Goal: Information Seeking & Learning: Learn about a topic

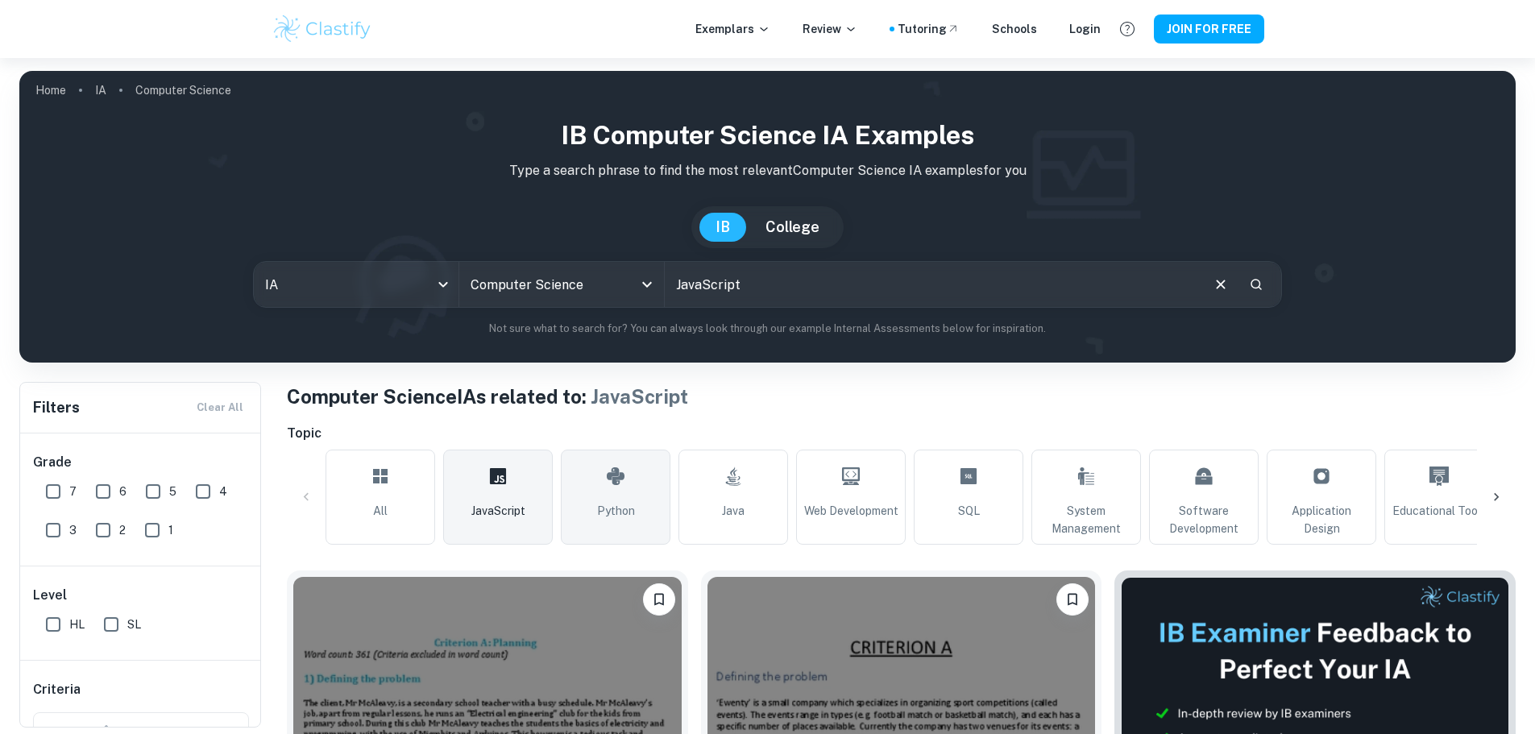
click at [596, 473] on link "Python" at bounding box center [616, 497] width 110 height 95
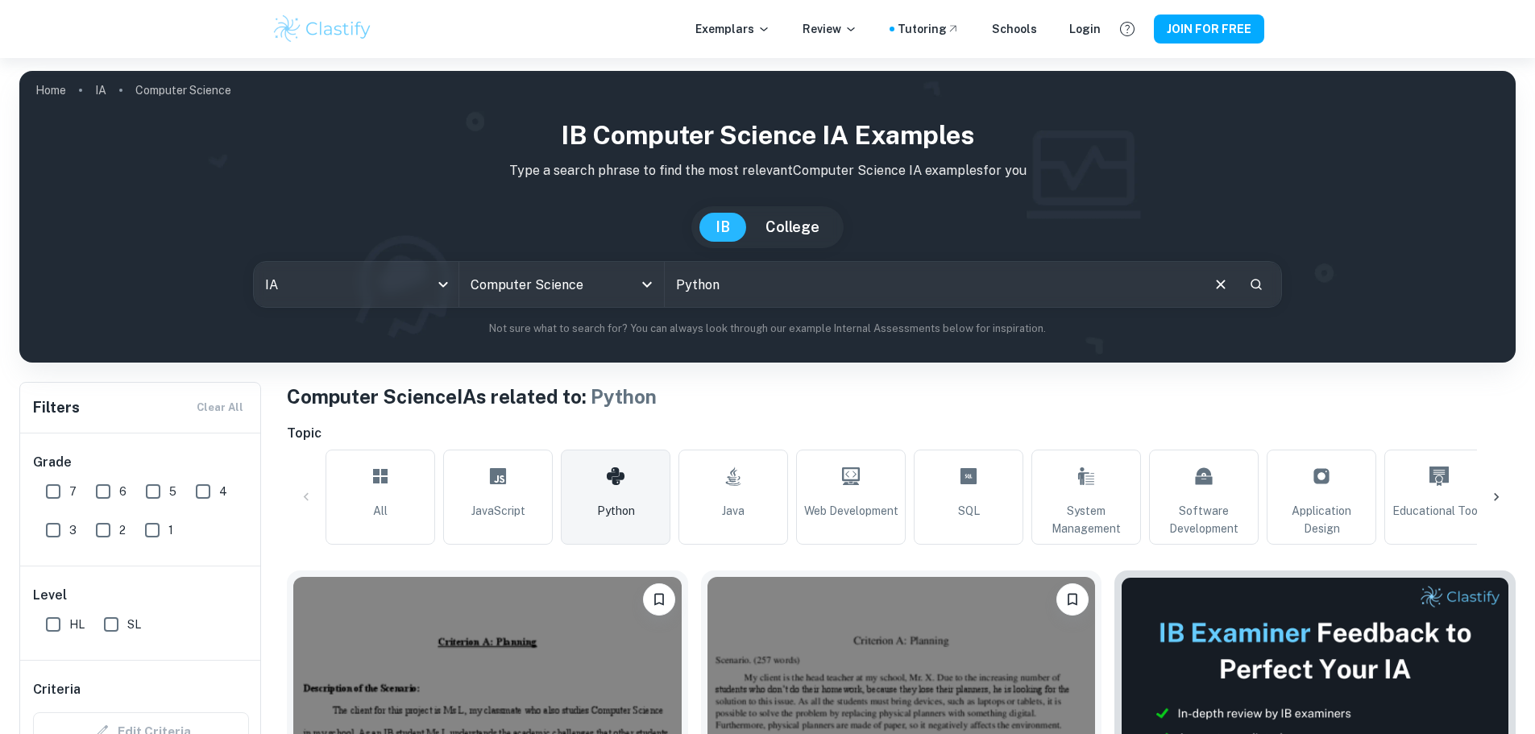
scroll to position [403, 0]
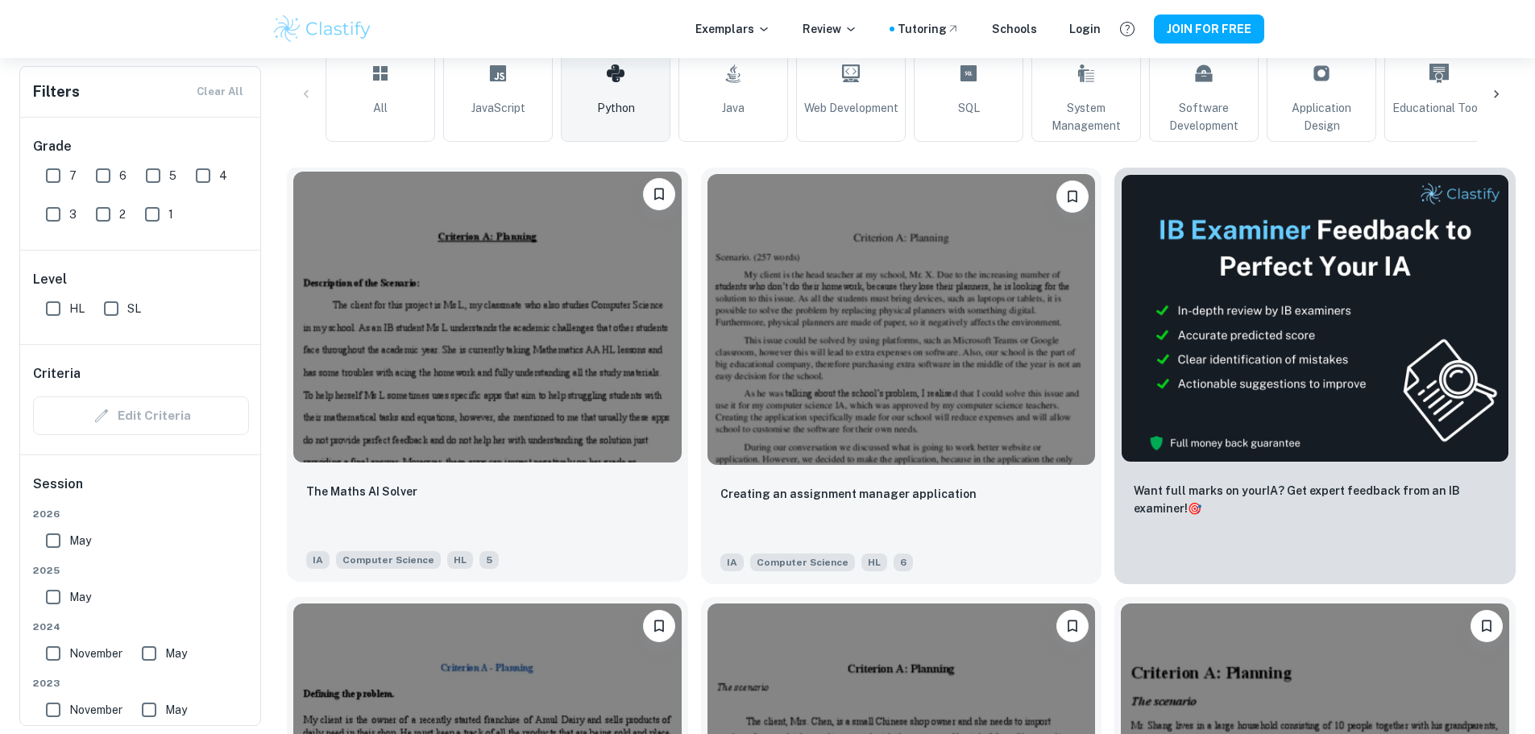
click at [412, 325] on img at bounding box center [487, 317] width 388 height 291
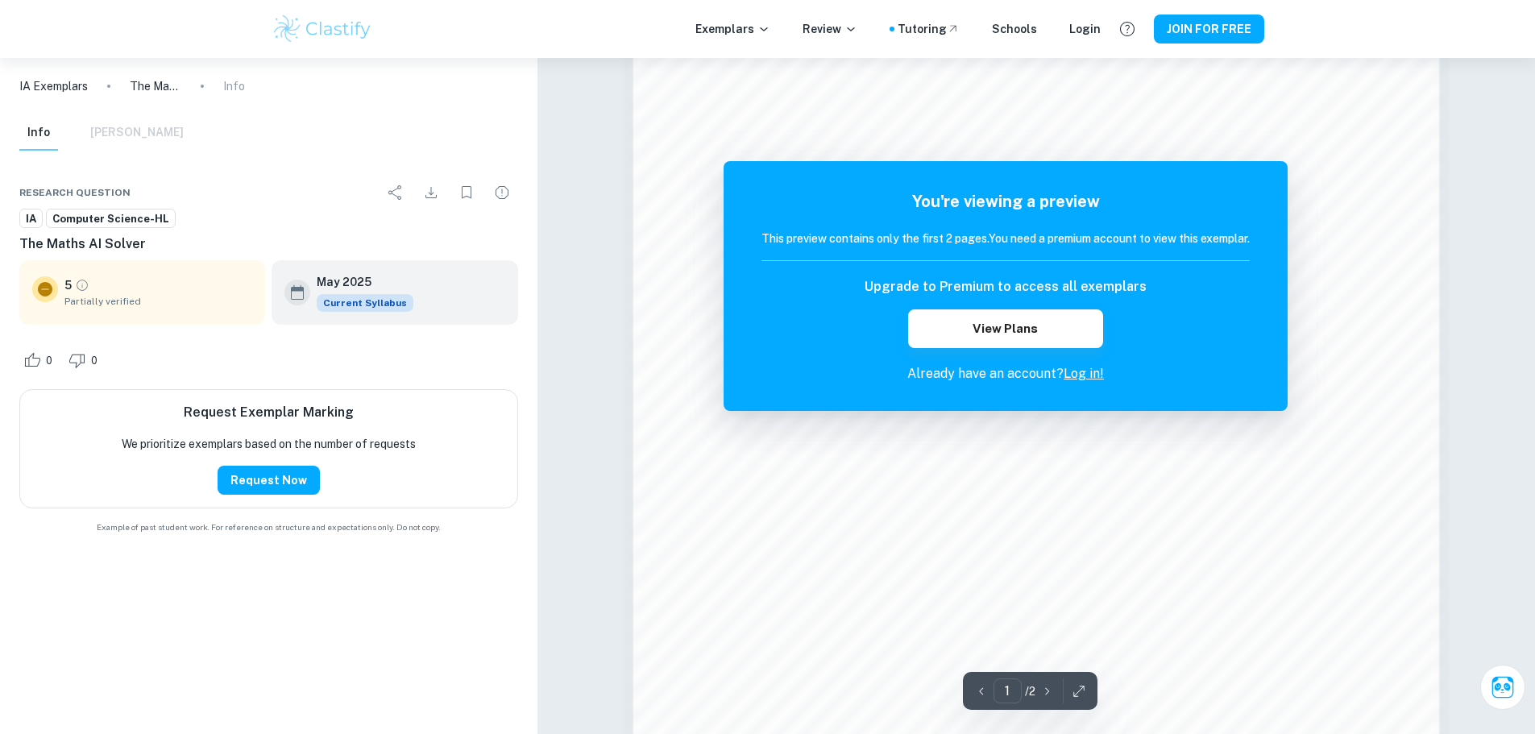
scroll to position [1289, 0]
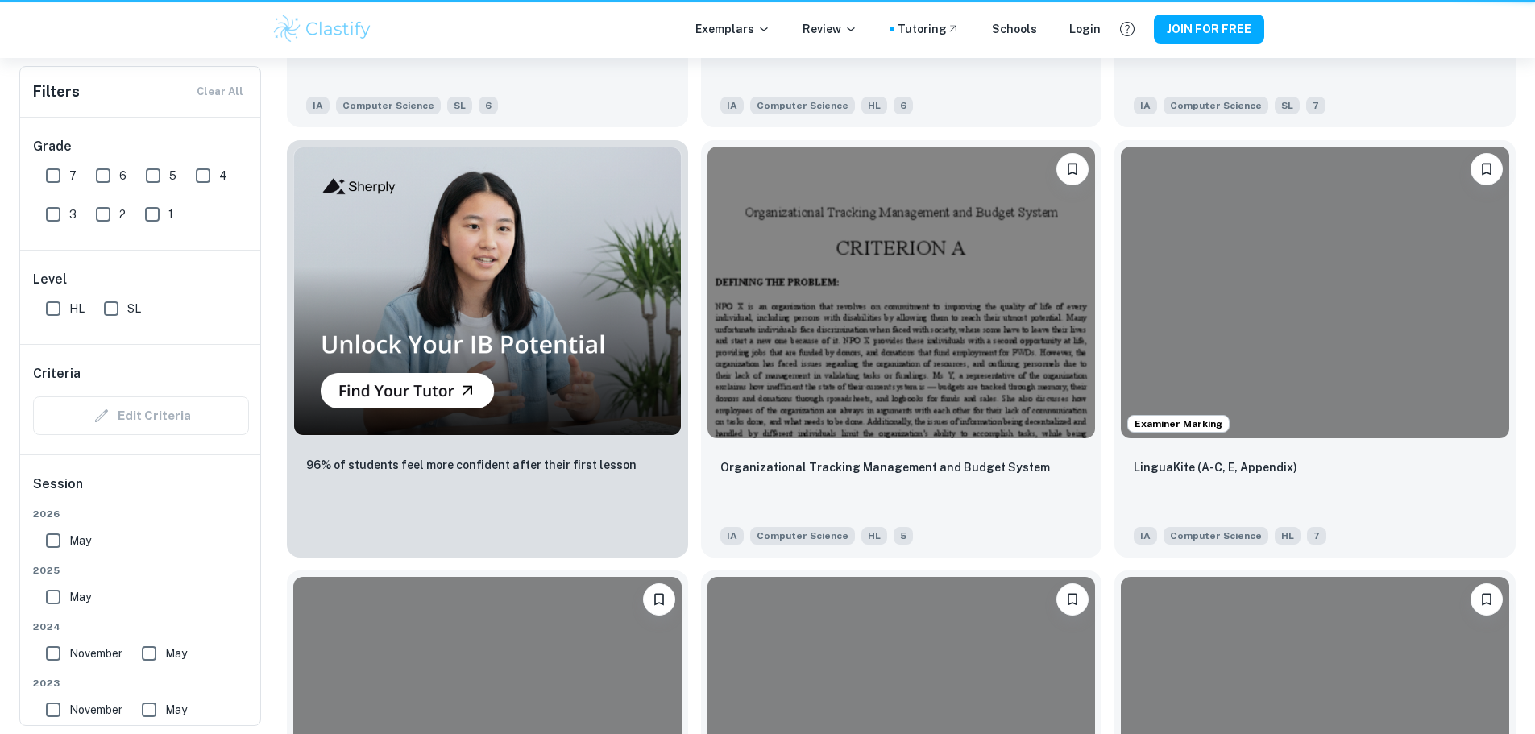
scroll to position [403, 0]
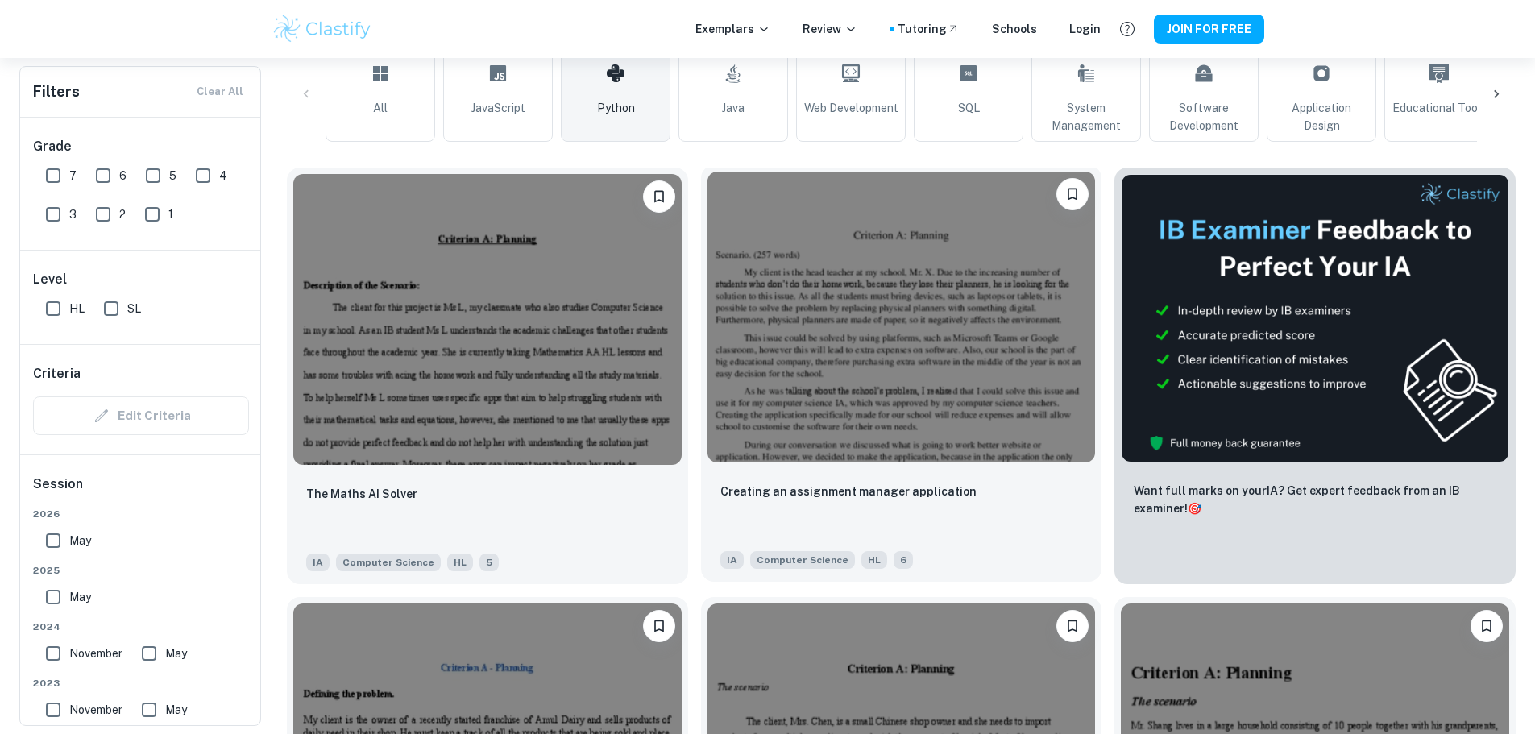
click at [827, 292] on img at bounding box center [901, 317] width 388 height 291
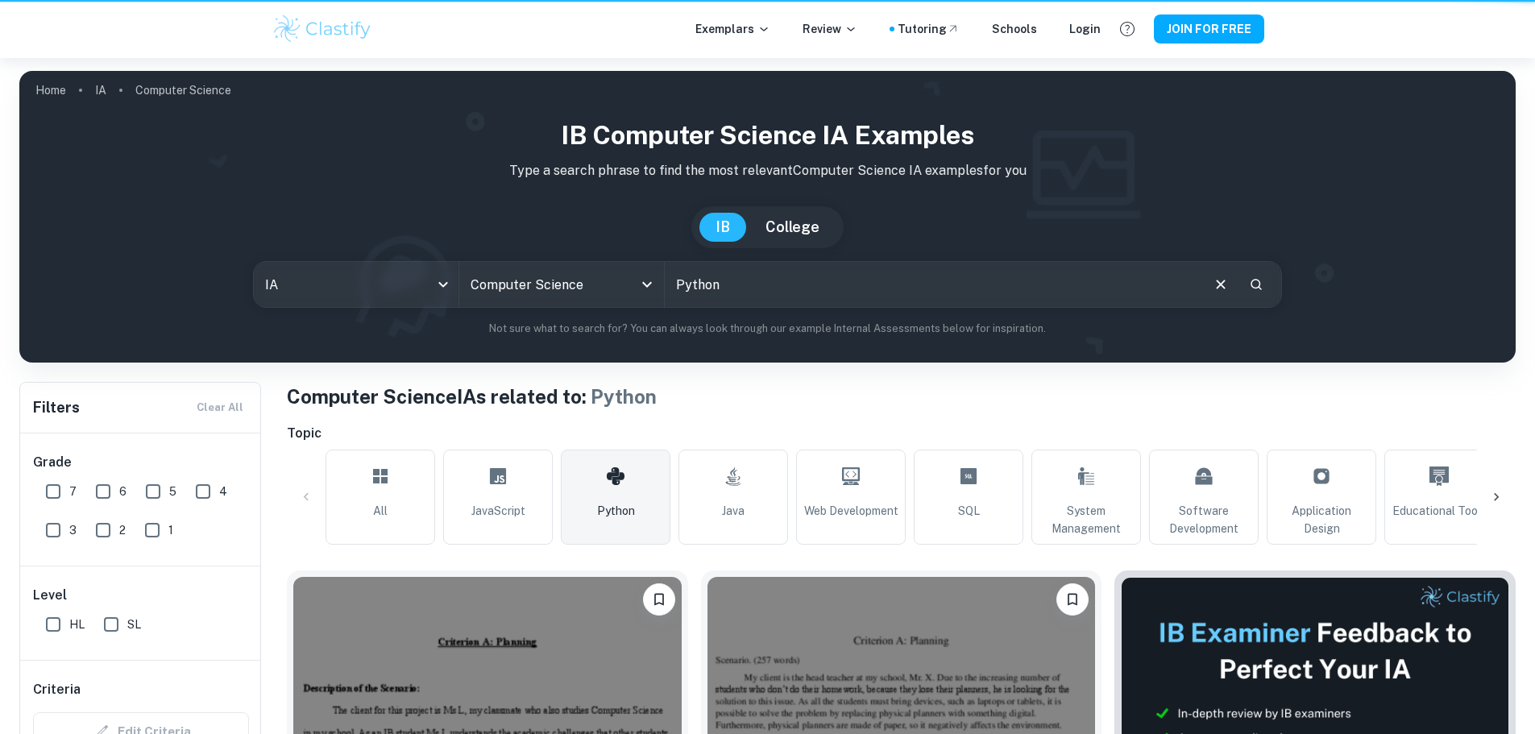
scroll to position [403, 0]
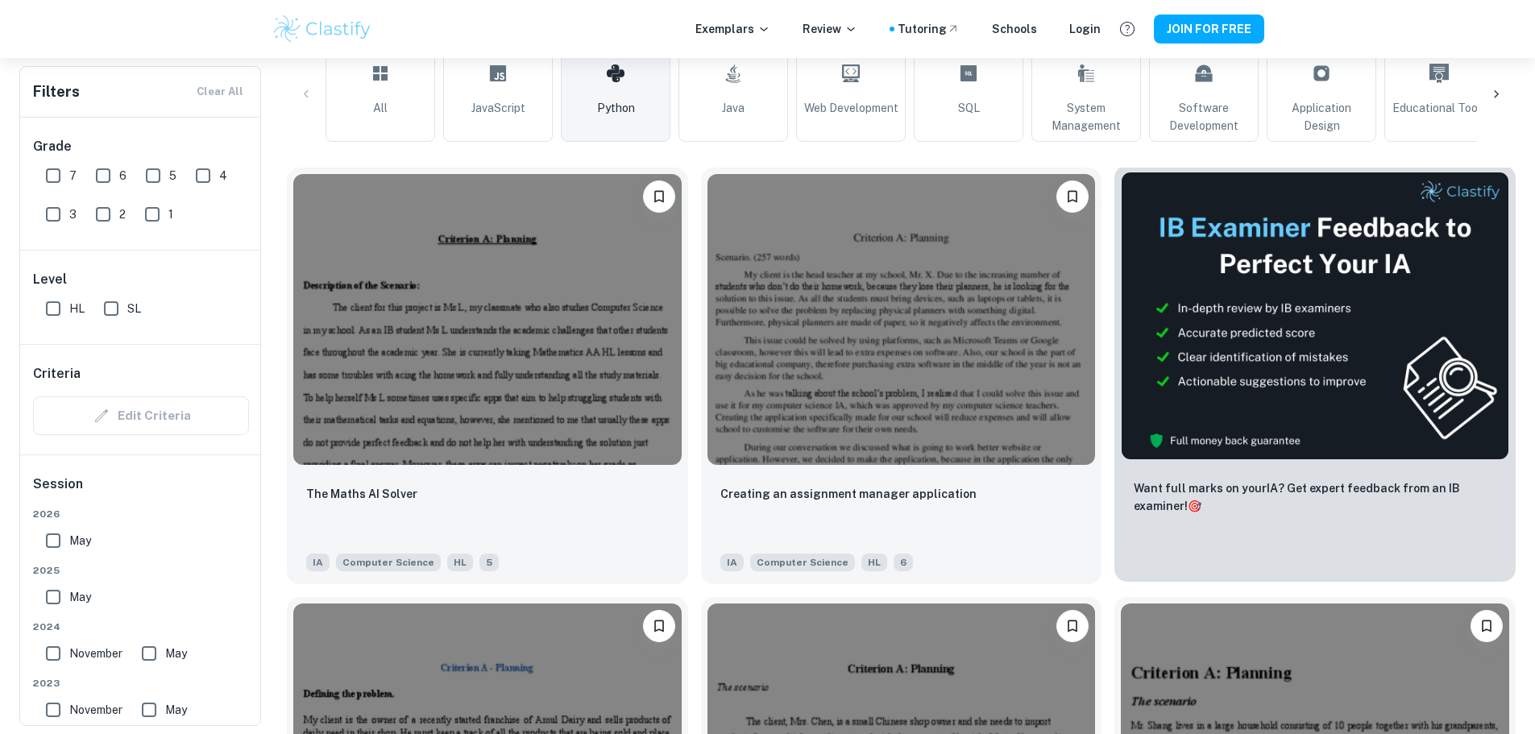
click at [1121, 288] on img at bounding box center [1315, 316] width 388 height 288
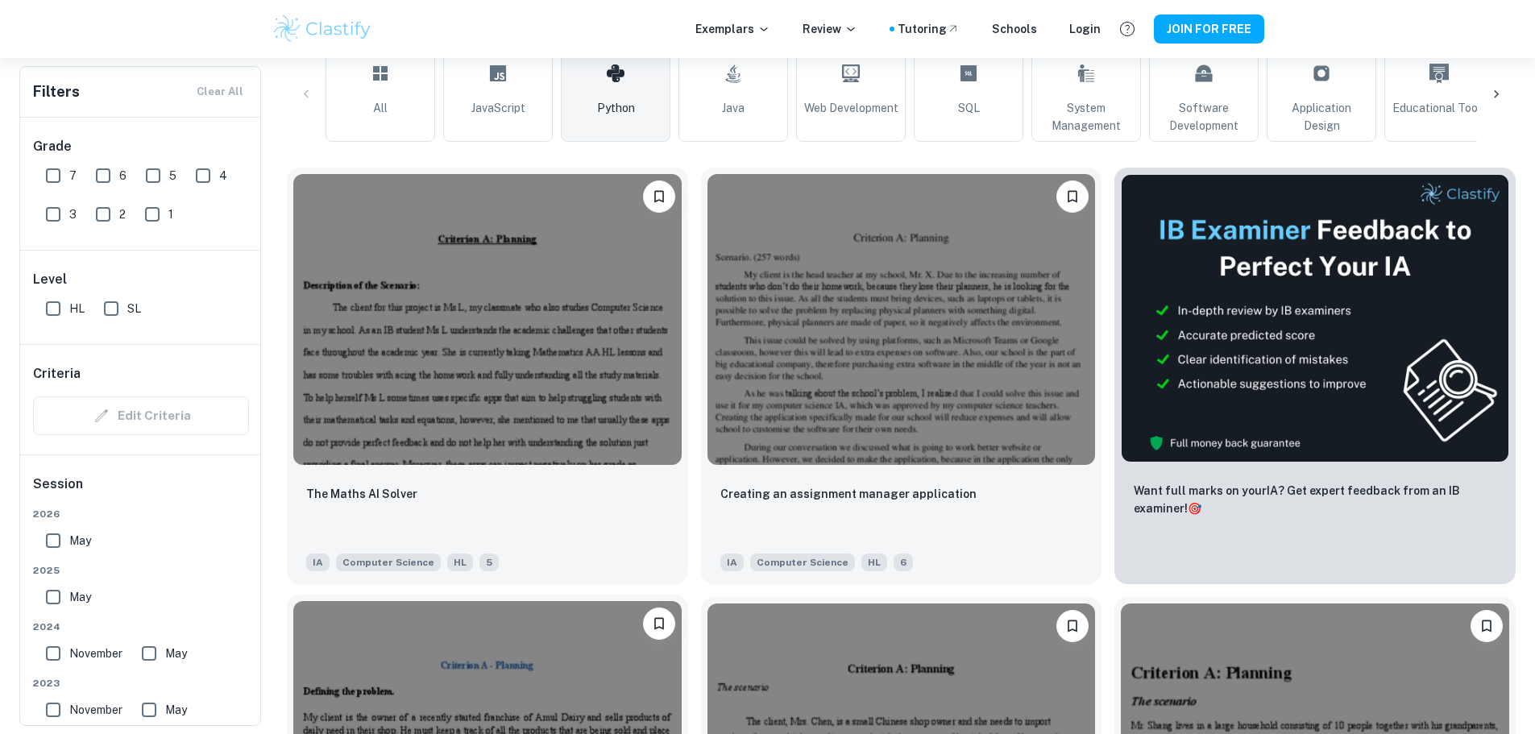
scroll to position [564, 0]
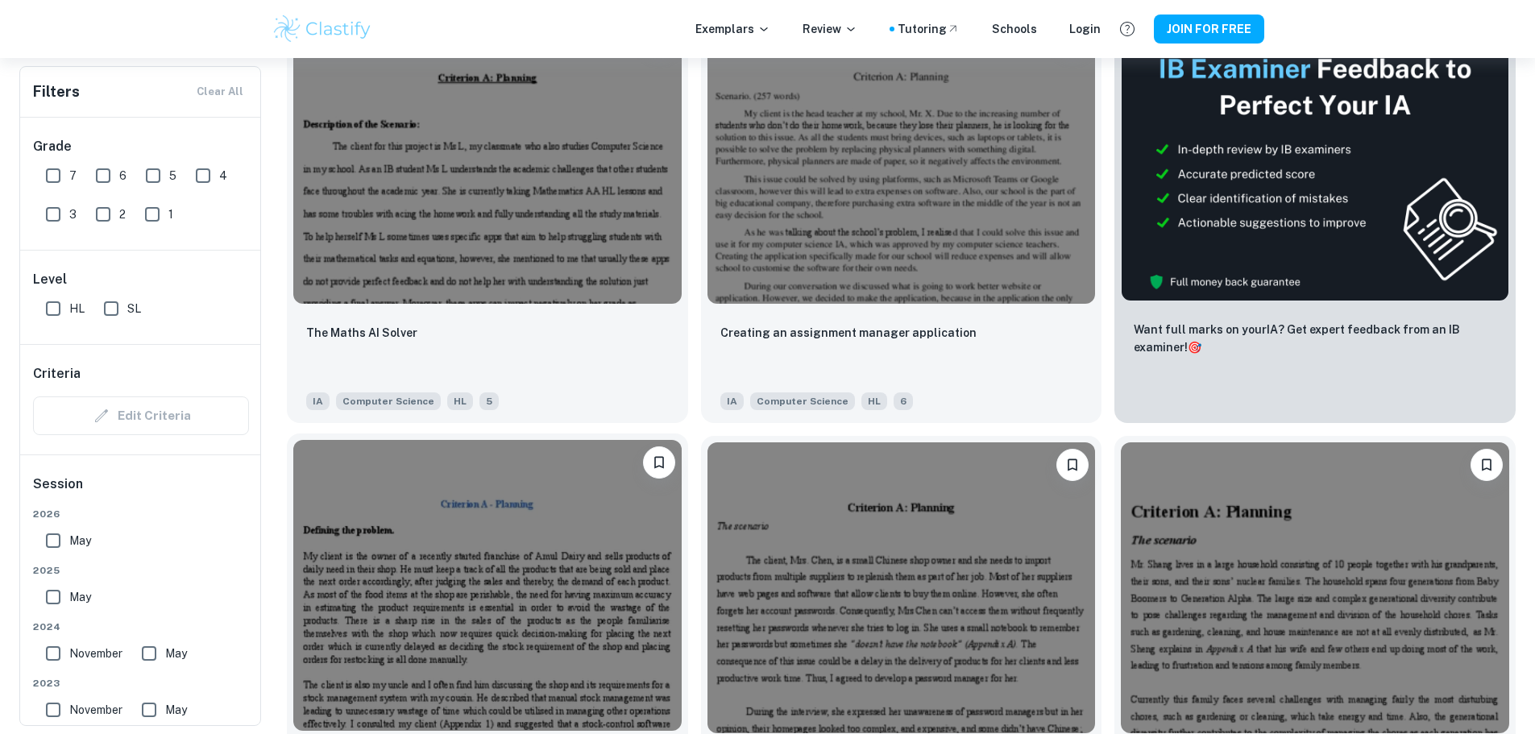
click at [682, 440] on img at bounding box center [487, 585] width 388 height 291
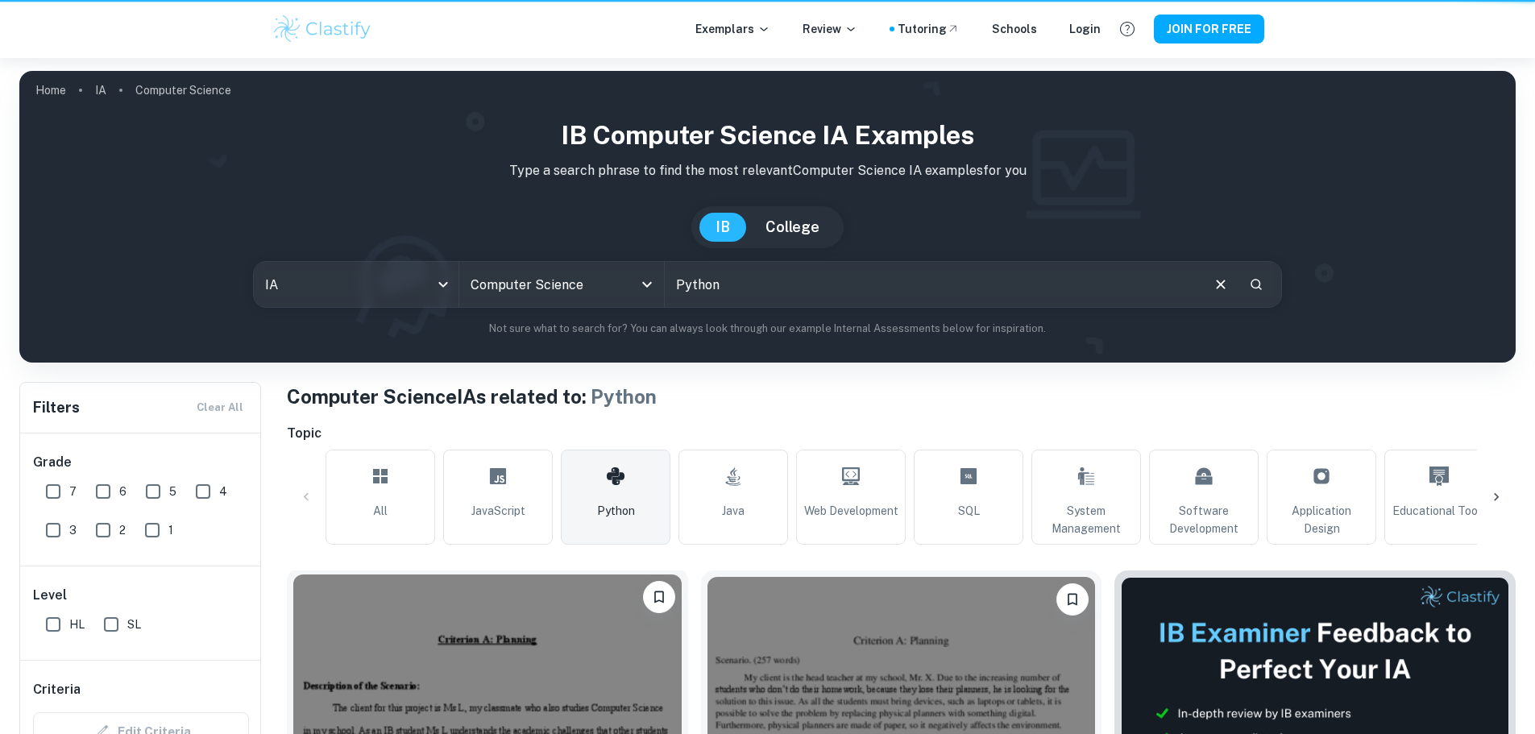
scroll to position [564, 0]
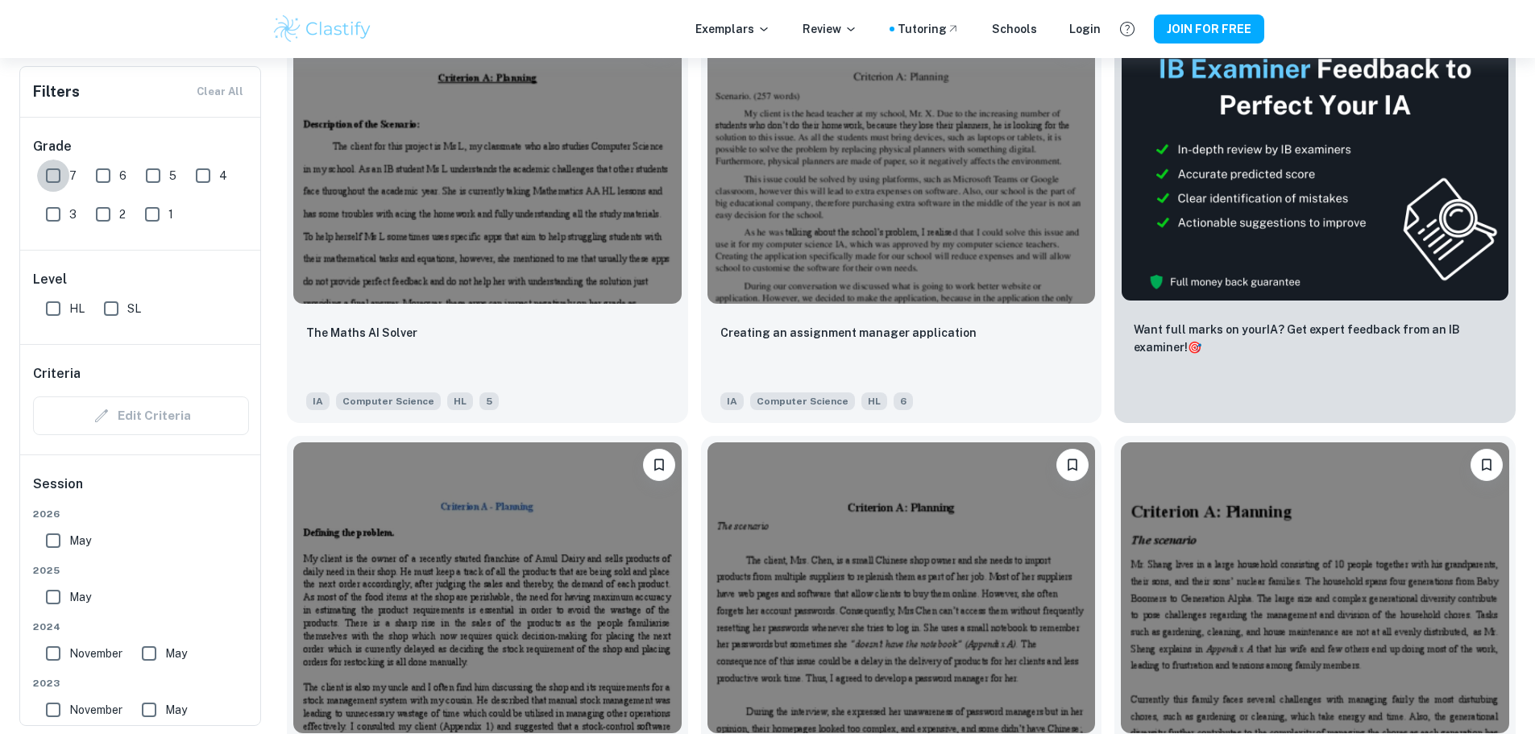
click at [60, 177] on input "7" at bounding box center [53, 176] width 32 height 32
checkbox input "true"
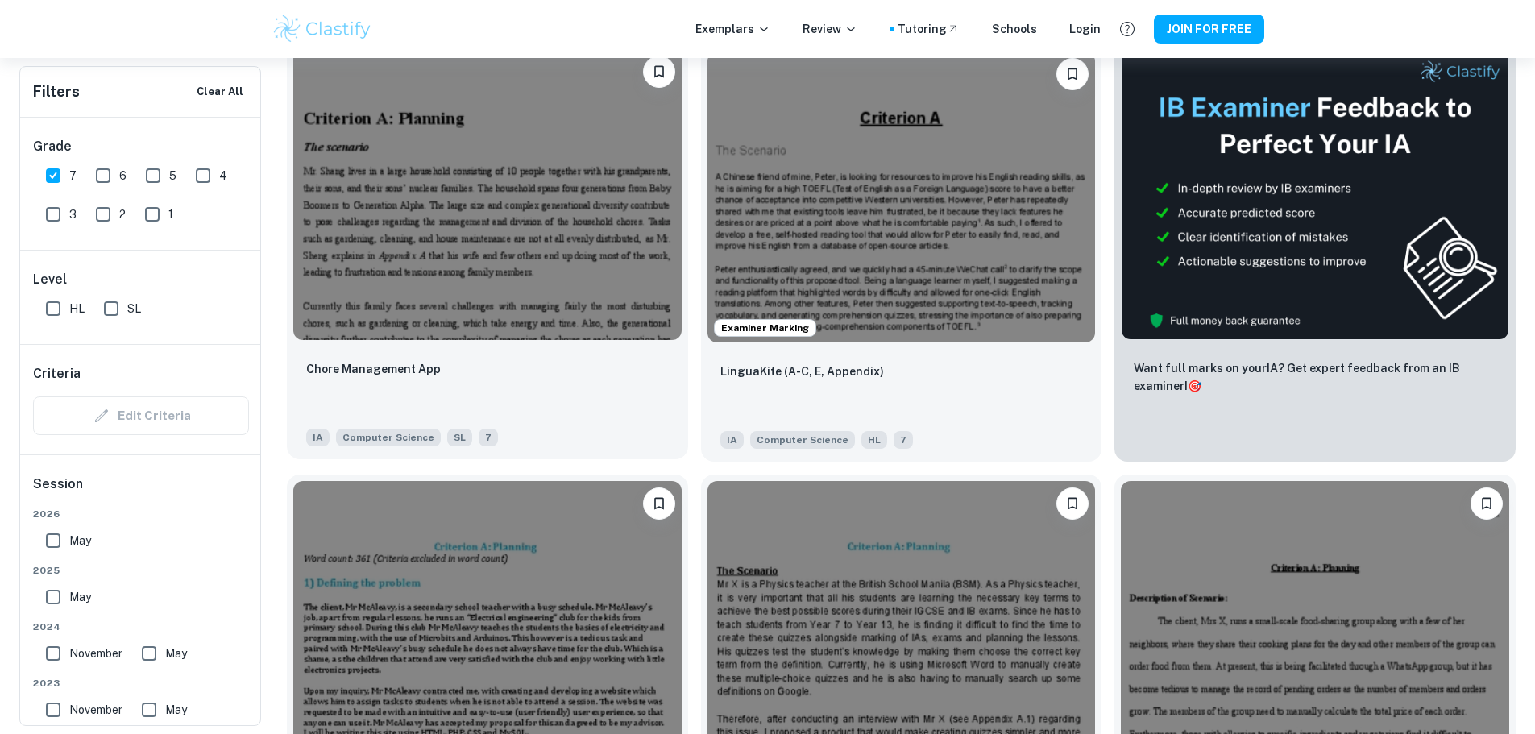
click at [383, 201] on img at bounding box center [487, 194] width 388 height 291
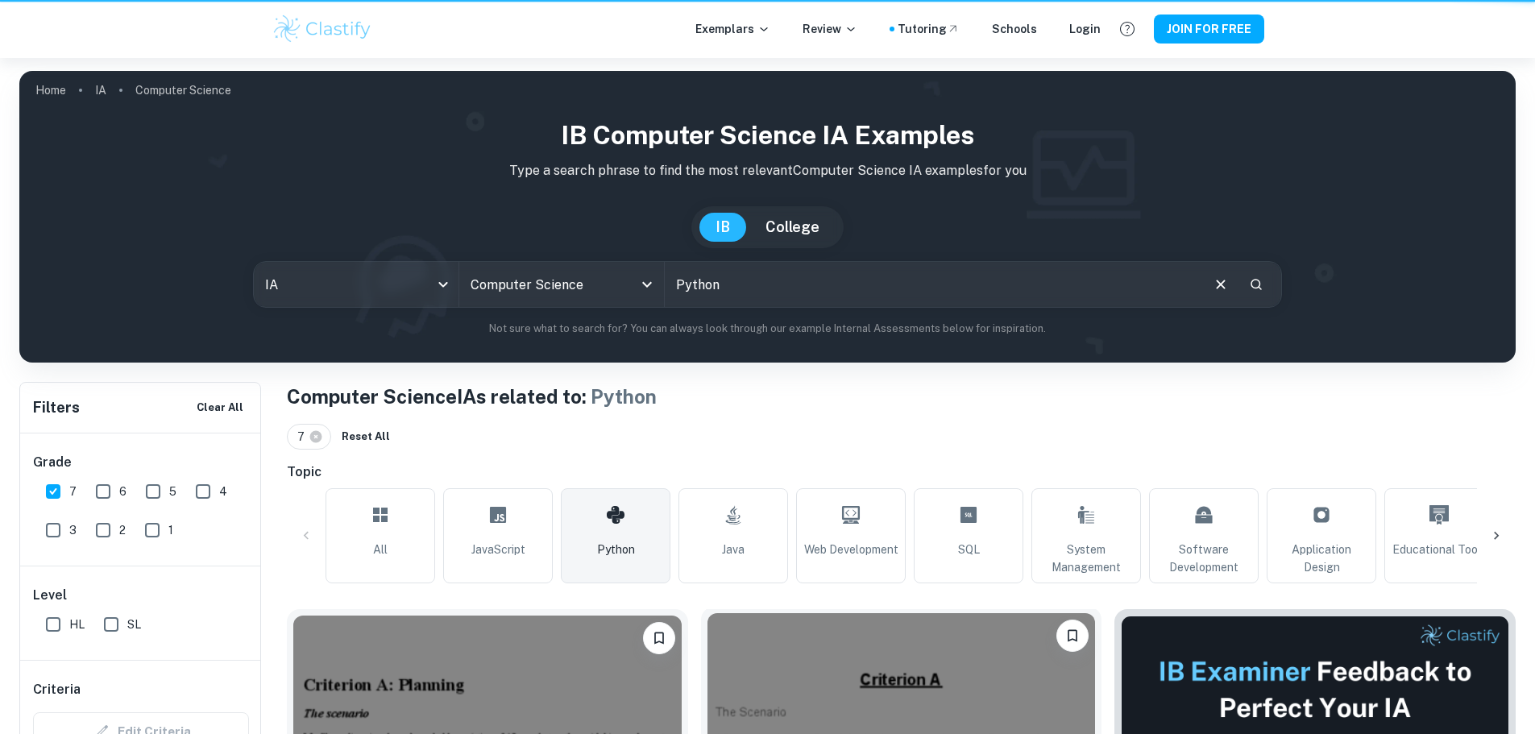
scroll to position [564, 0]
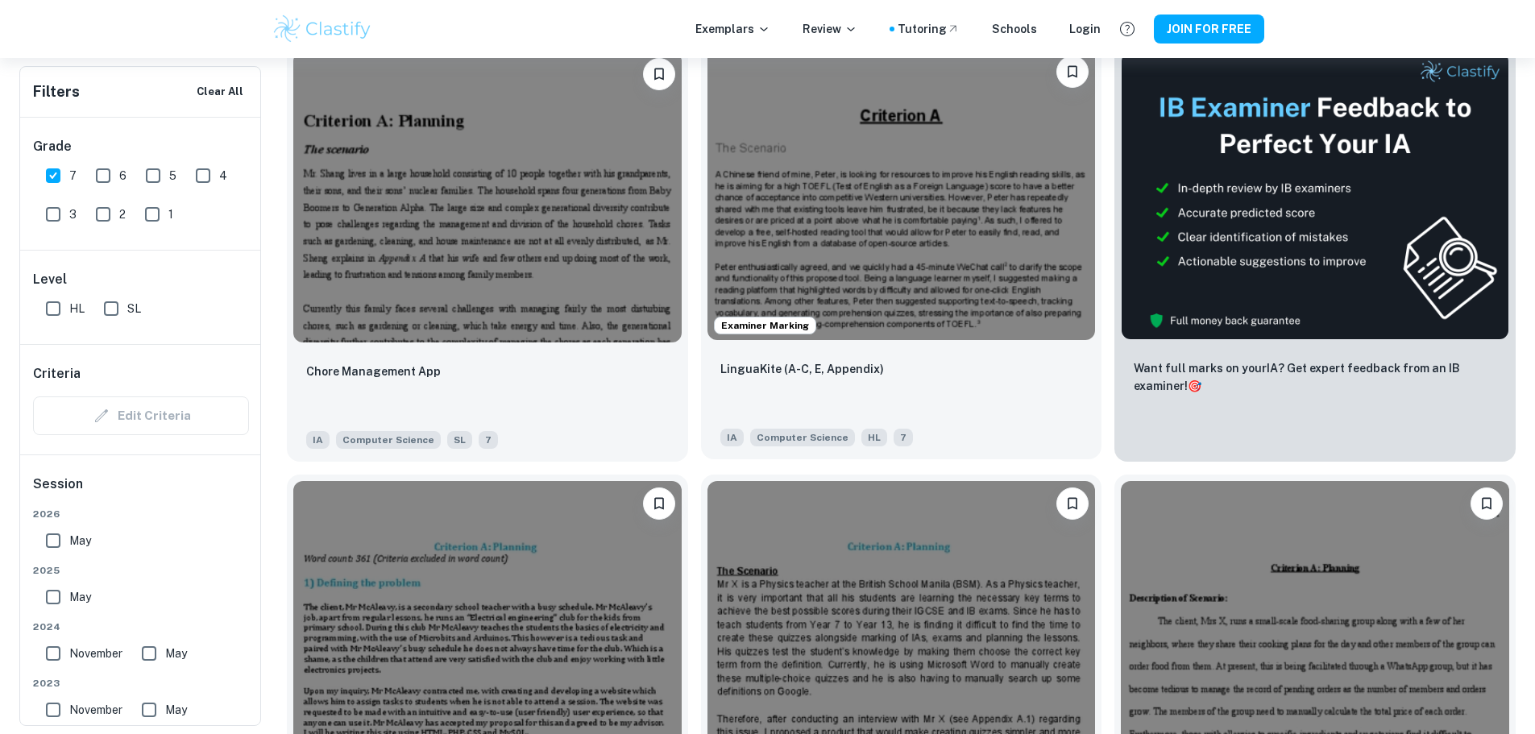
click at [715, 189] on img at bounding box center [901, 194] width 388 height 291
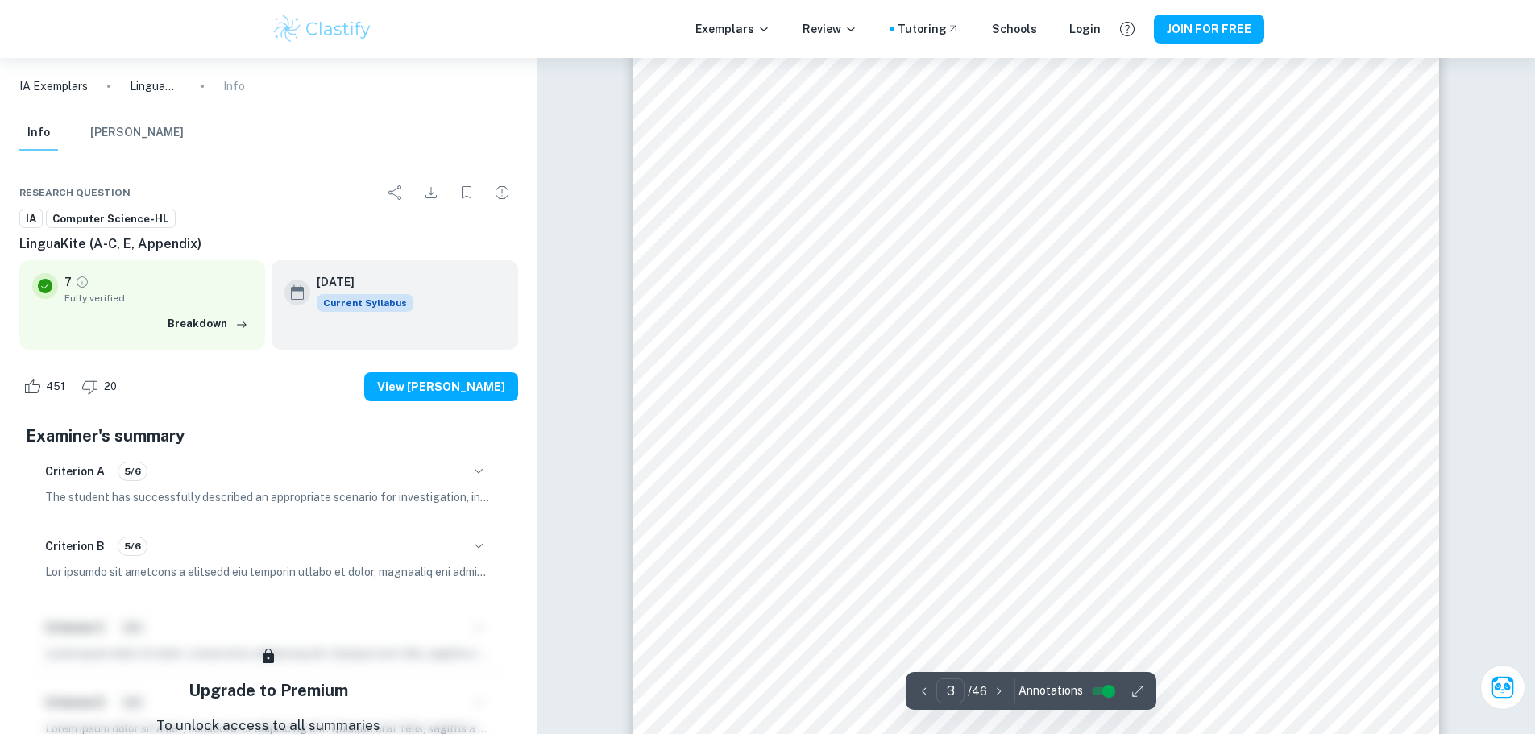
scroll to position [2451, 0]
type input "13"
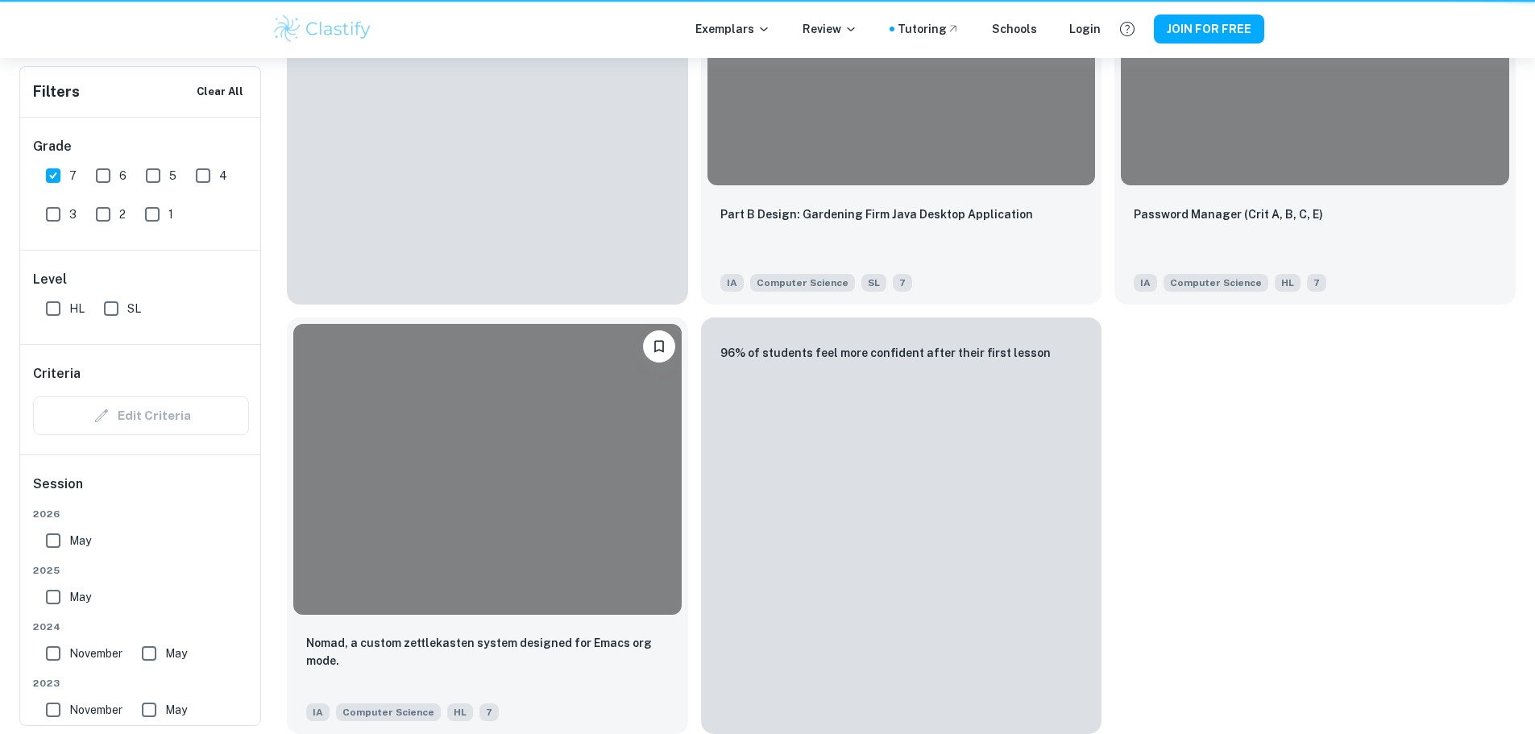
scroll to position [564, 0]
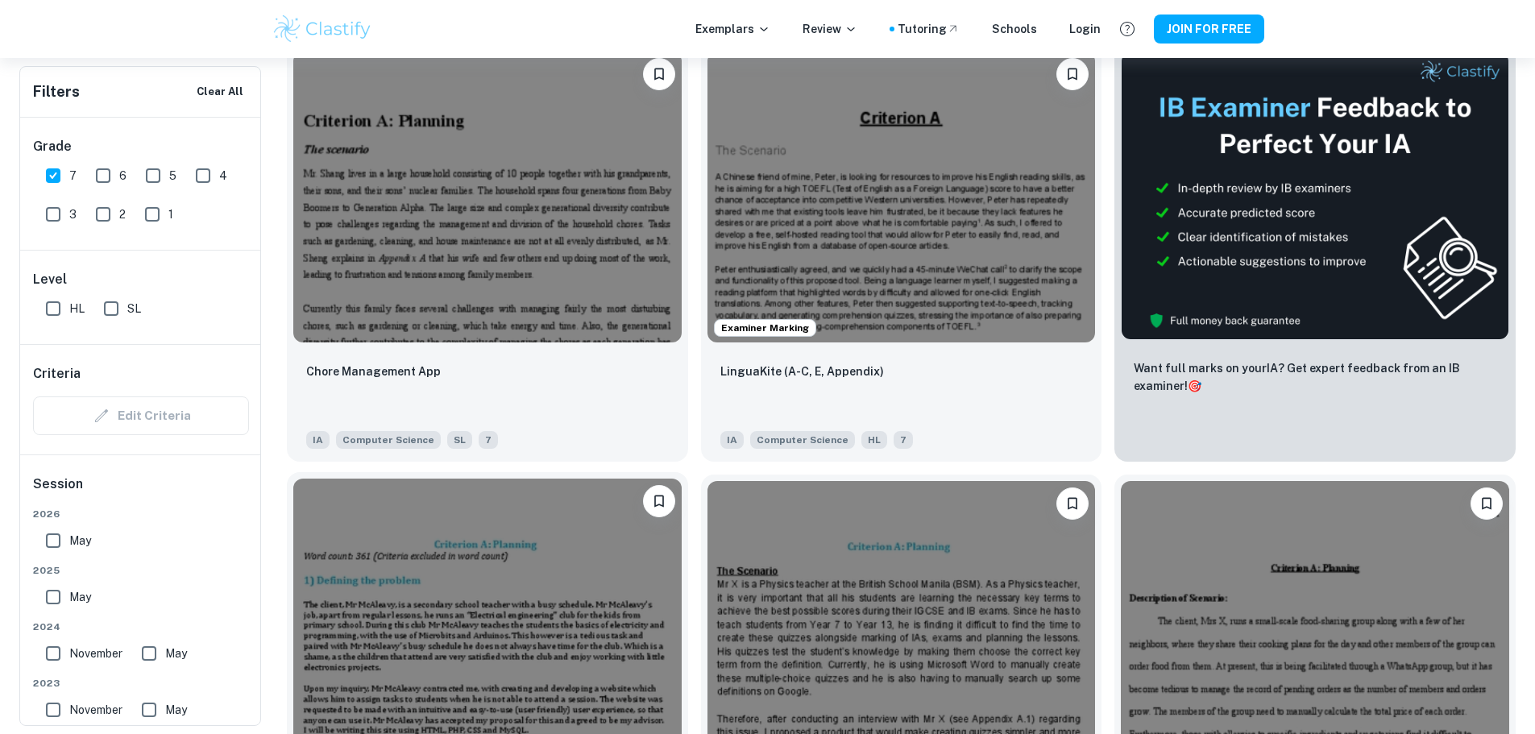
click at [682, 479] on img at bounding box center [487, 624] width 388 height 291
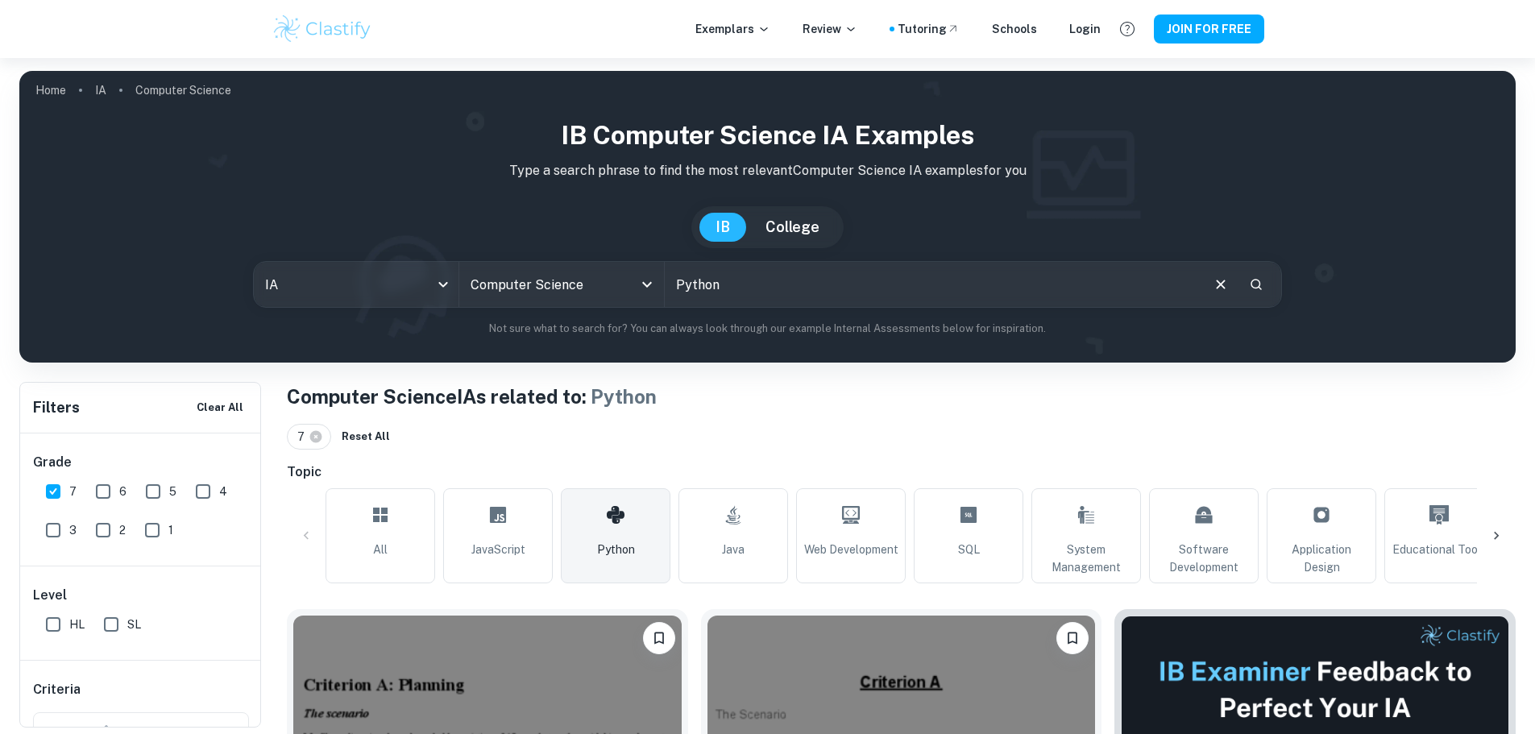
click at [112, 626] on input "SL" at bounding box center [111, 624] width 32 height 32
checkbox input "true"
click at [100, 483] on input "6" at bounding box center [103, 491] width 32 height 32
checkbox input "true"
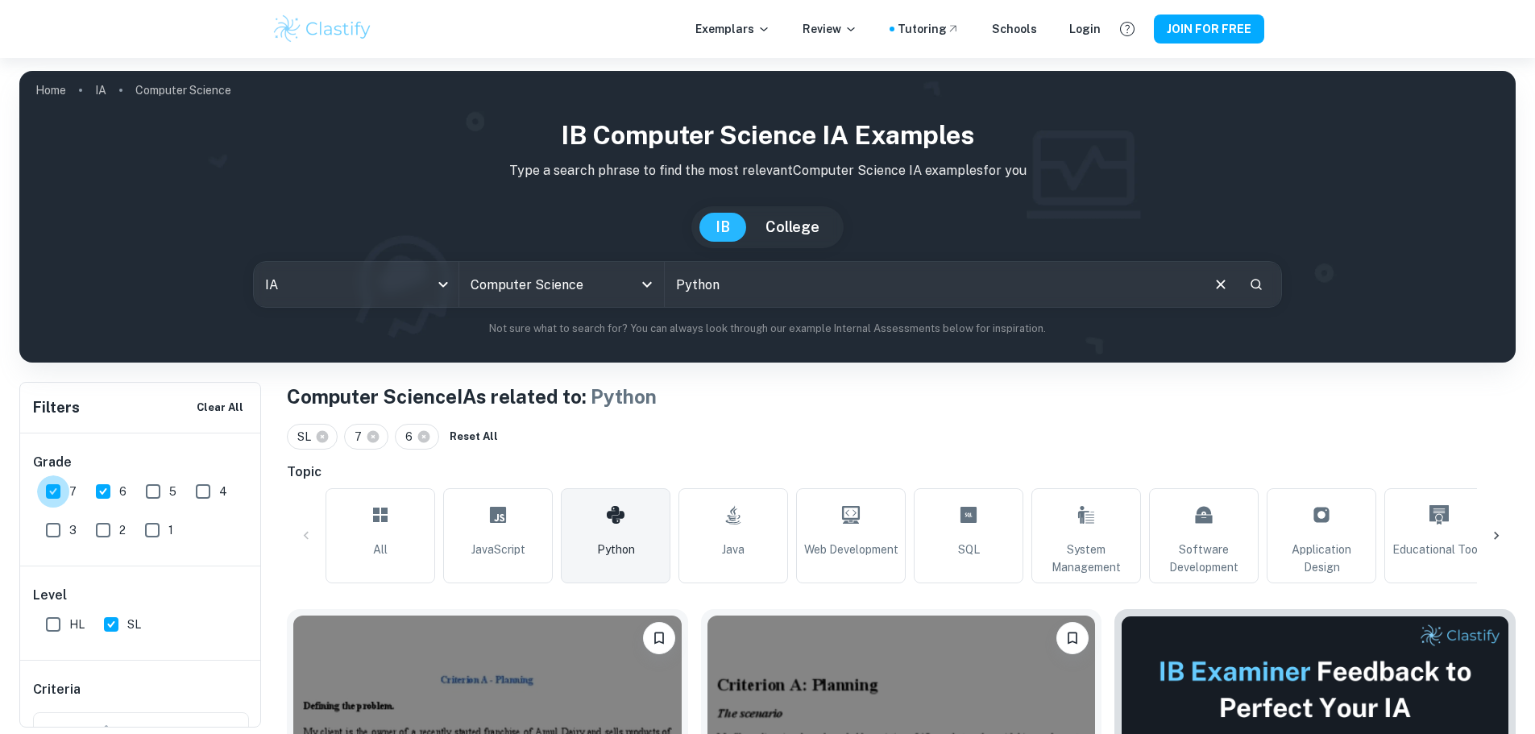
click at [47, 487] on input "7" at bounding box center [53, 491] width 32 height 32
checkbox input "false"
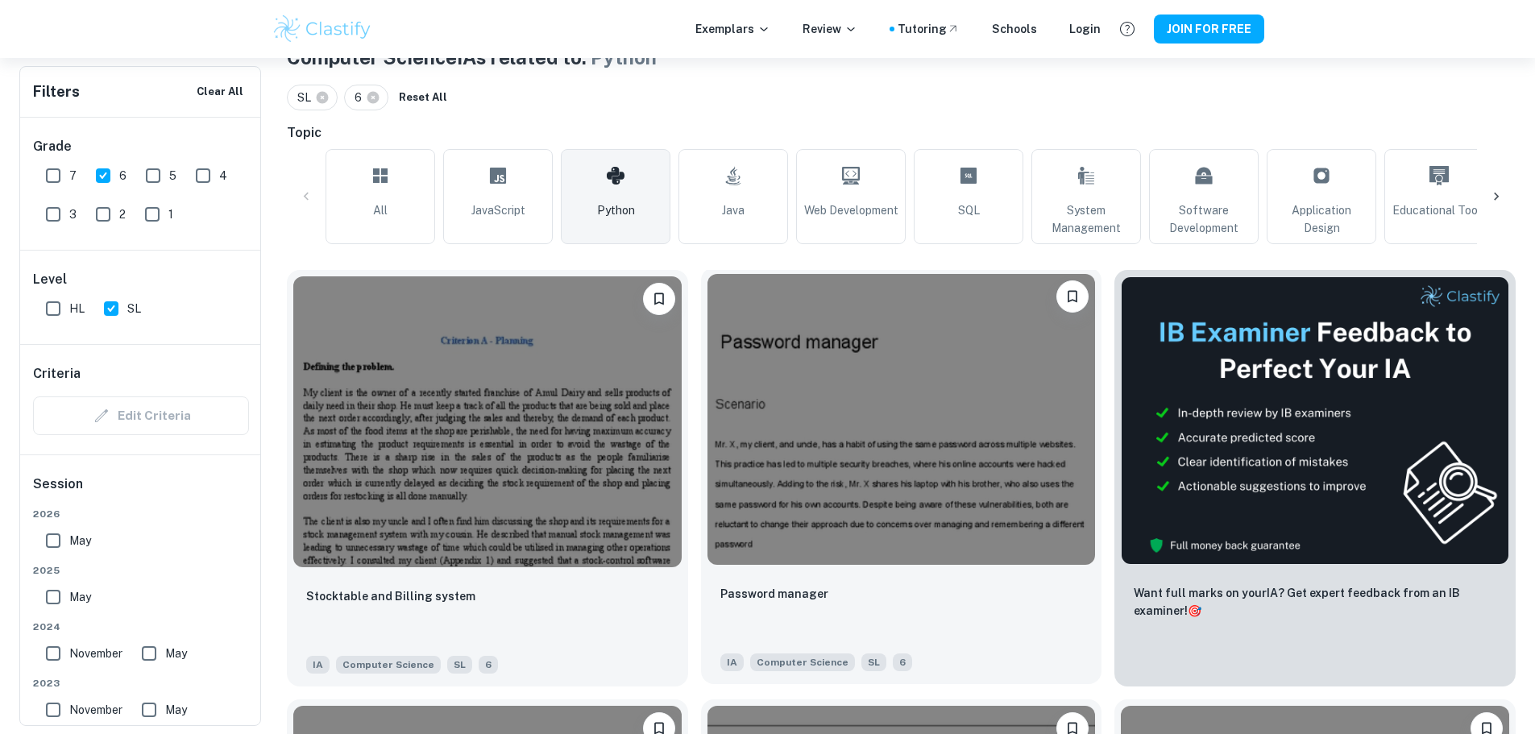
scroll to position [483, 0]
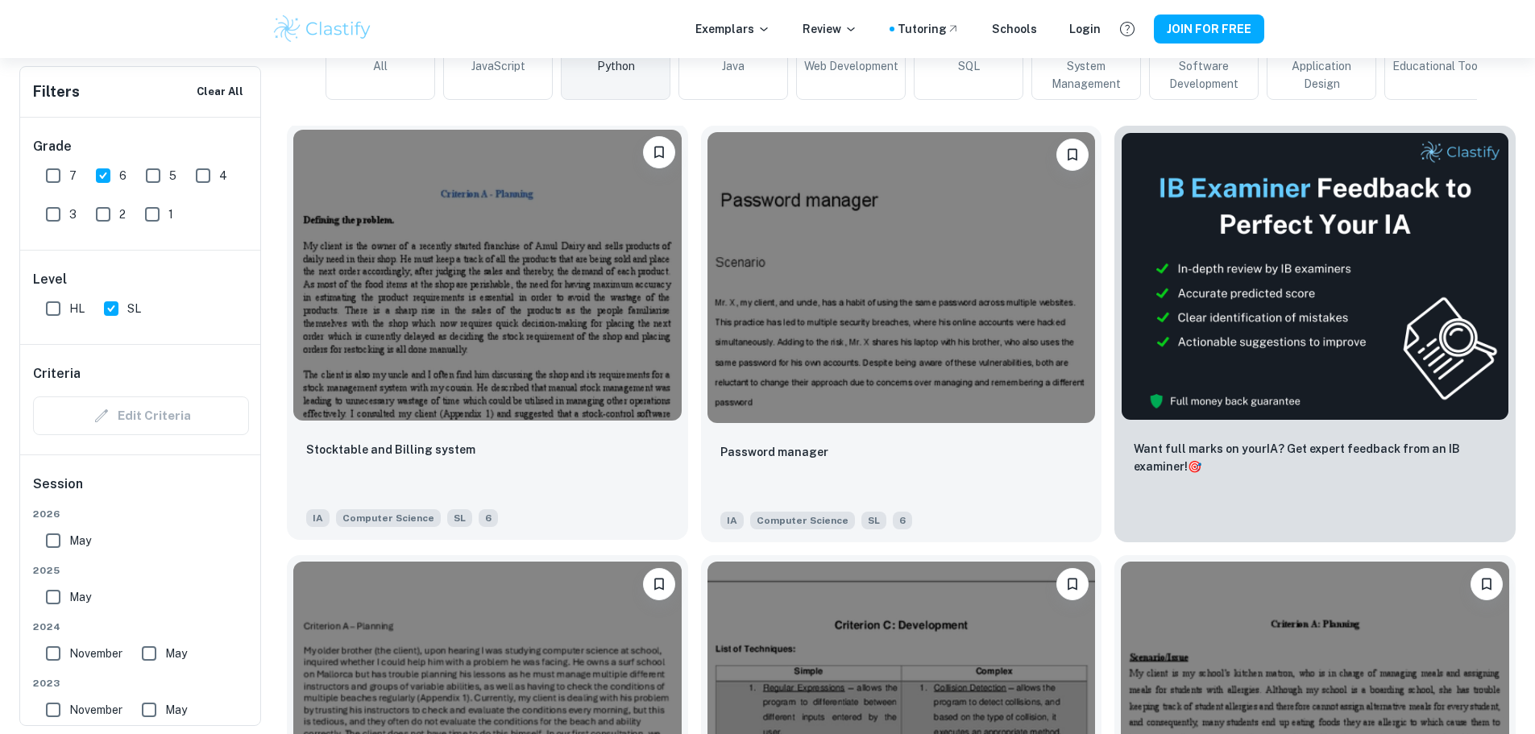
click at [525, 320] on img at bounding box center [487, 275] width 388 height 291
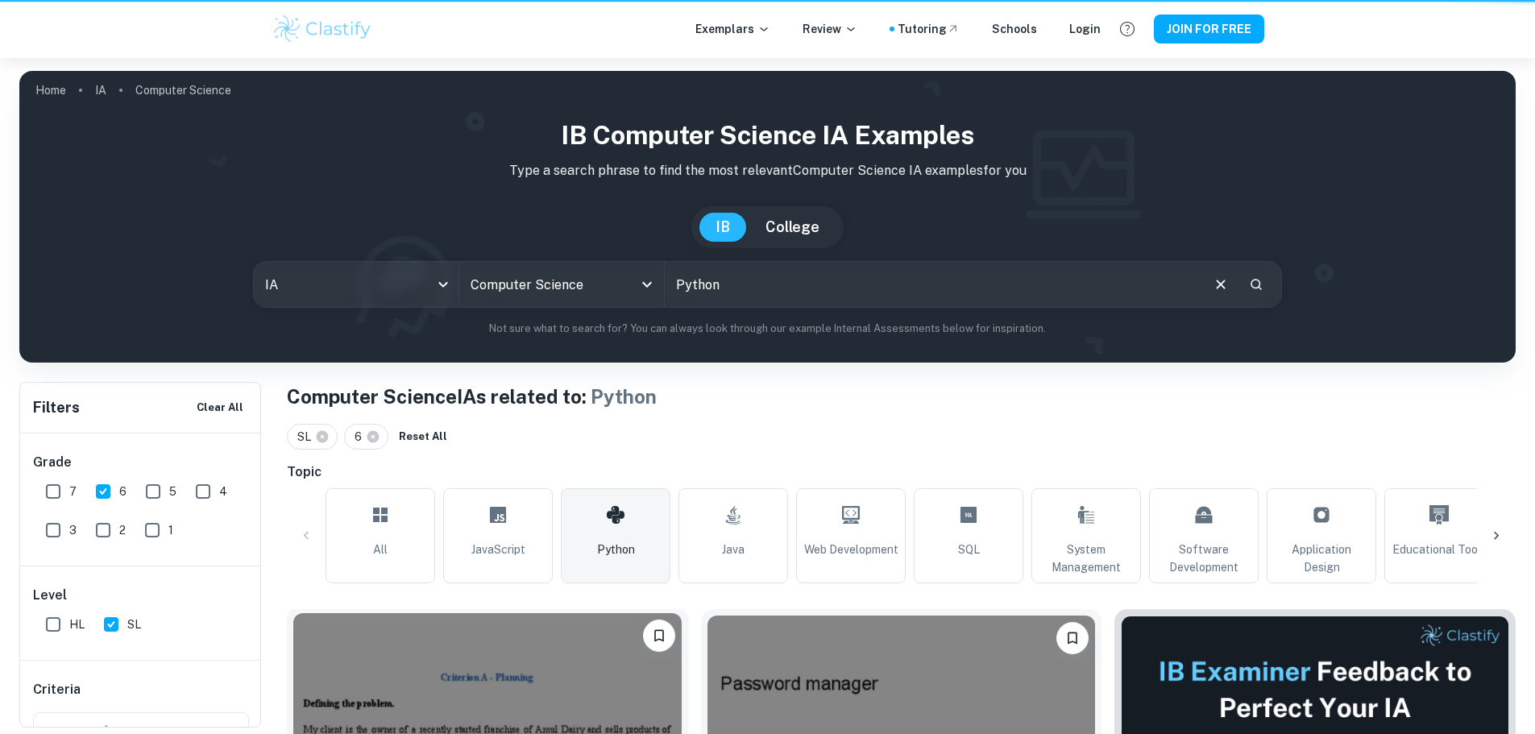
scroll to position [483, 0]
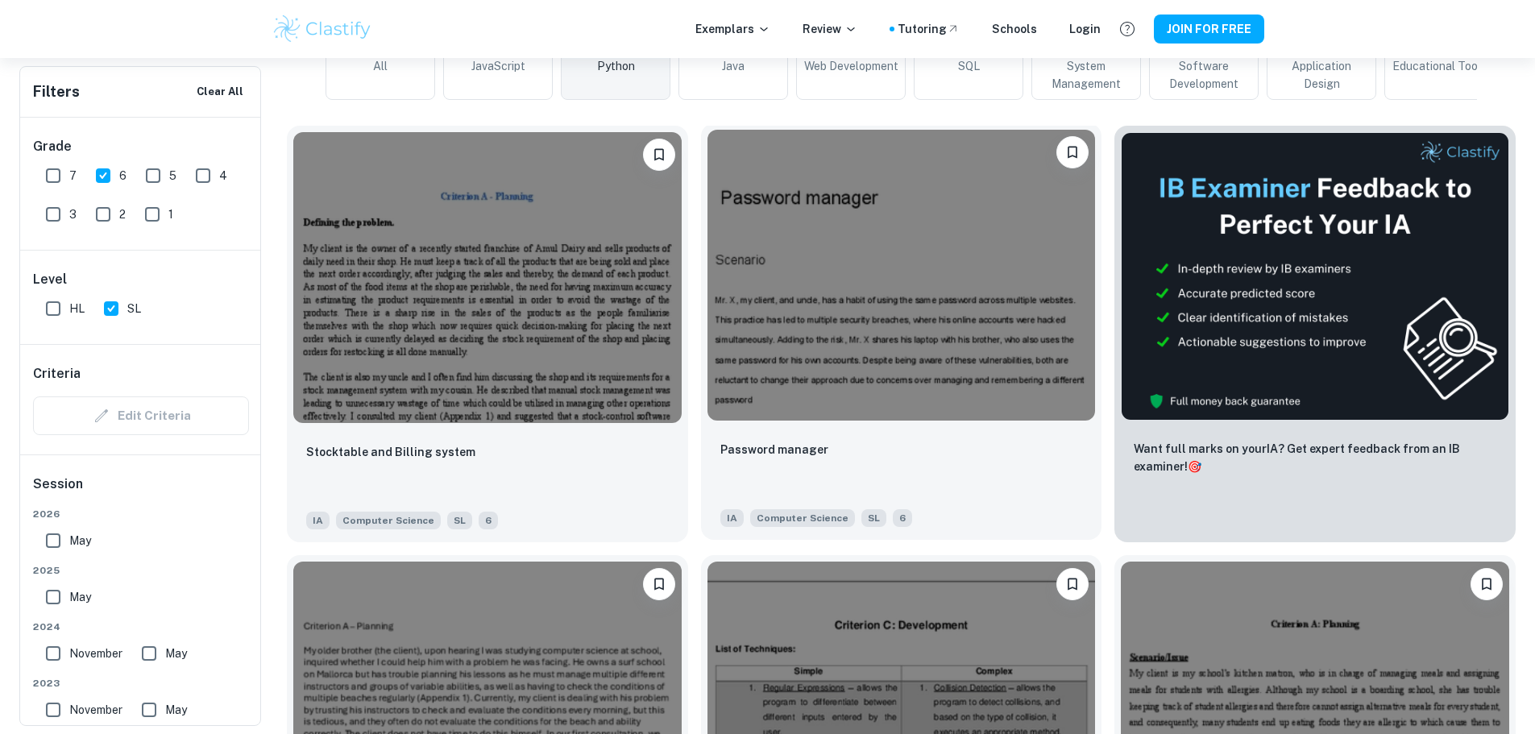
click at [712, 313] on img at bounding box center [901, 275] width 388 height 291
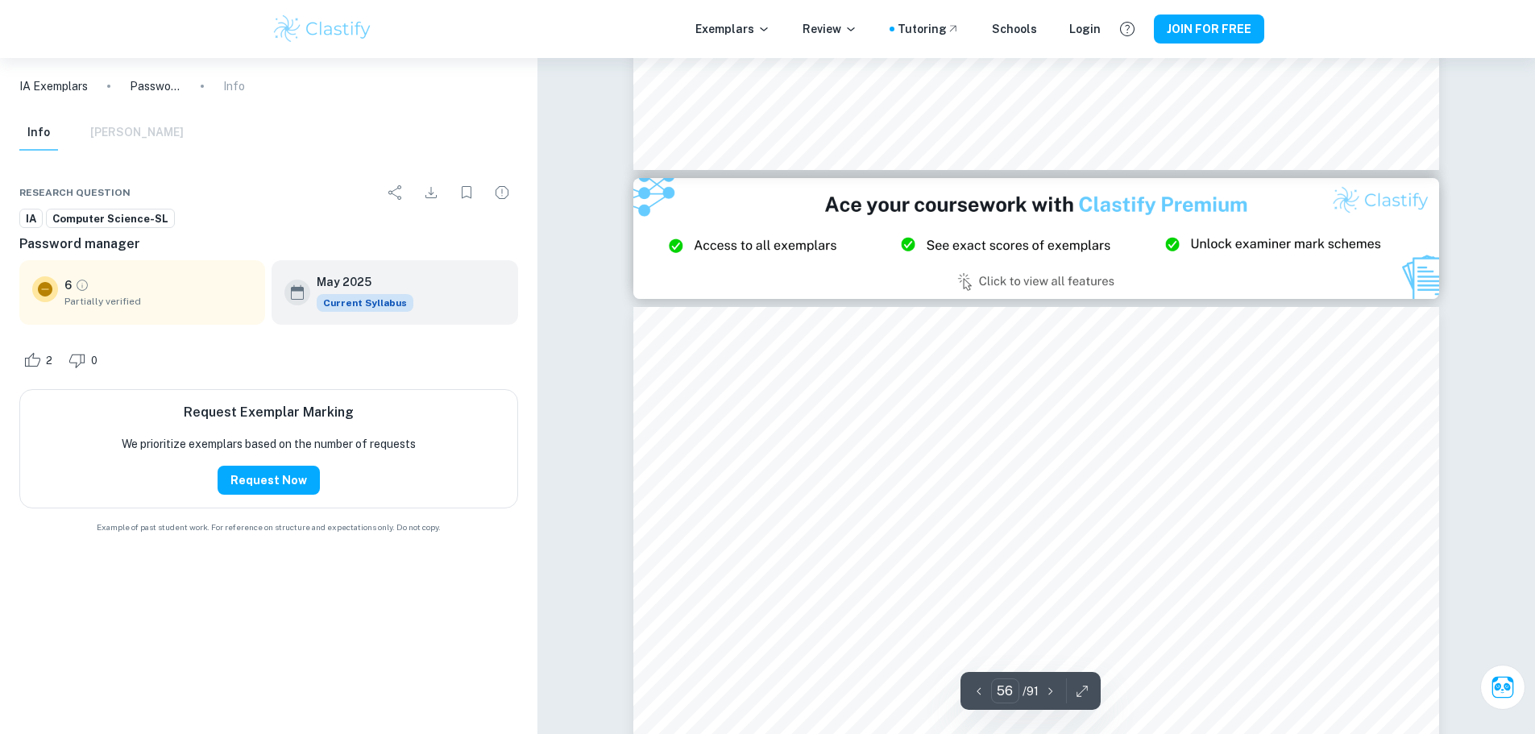
scroll to position [59844, 0]
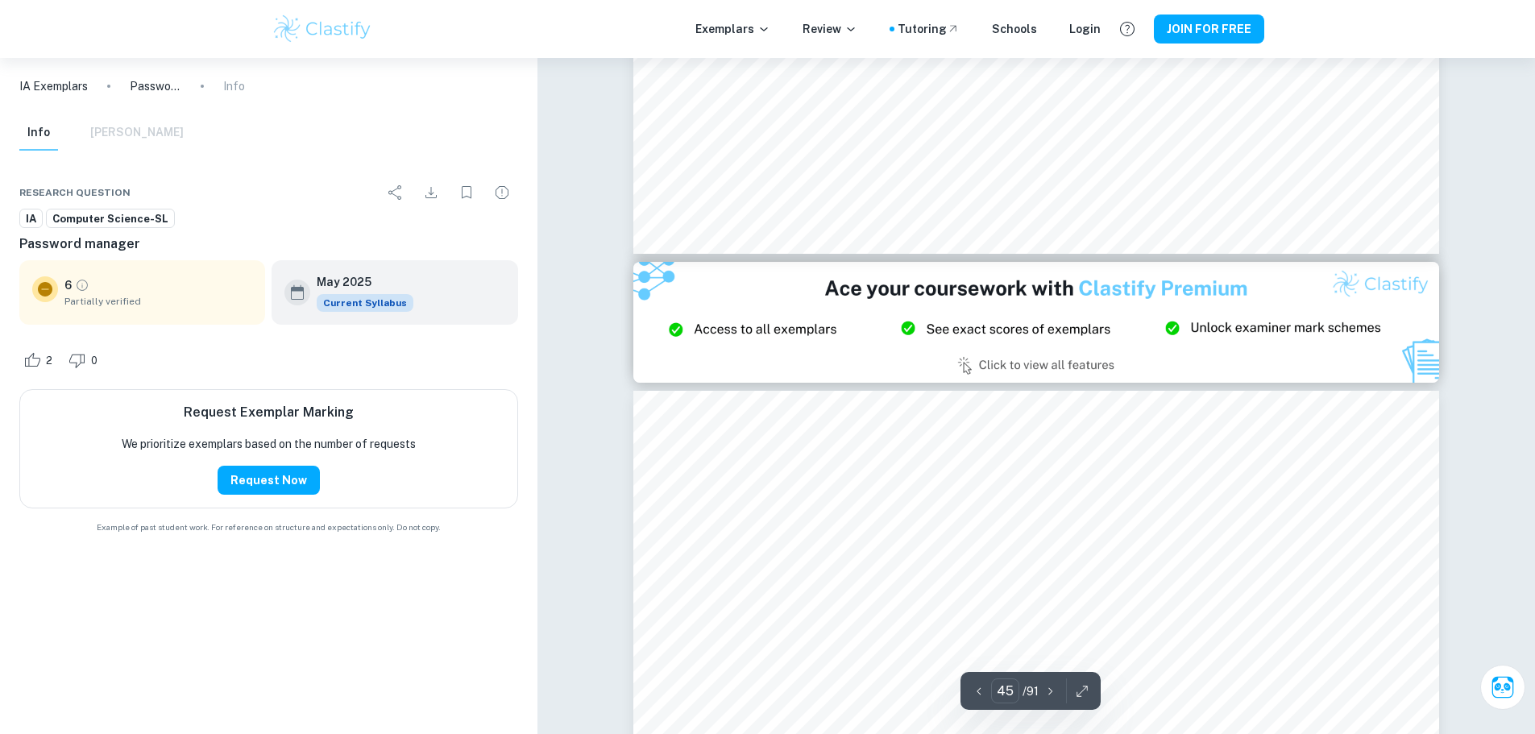
type input "44"
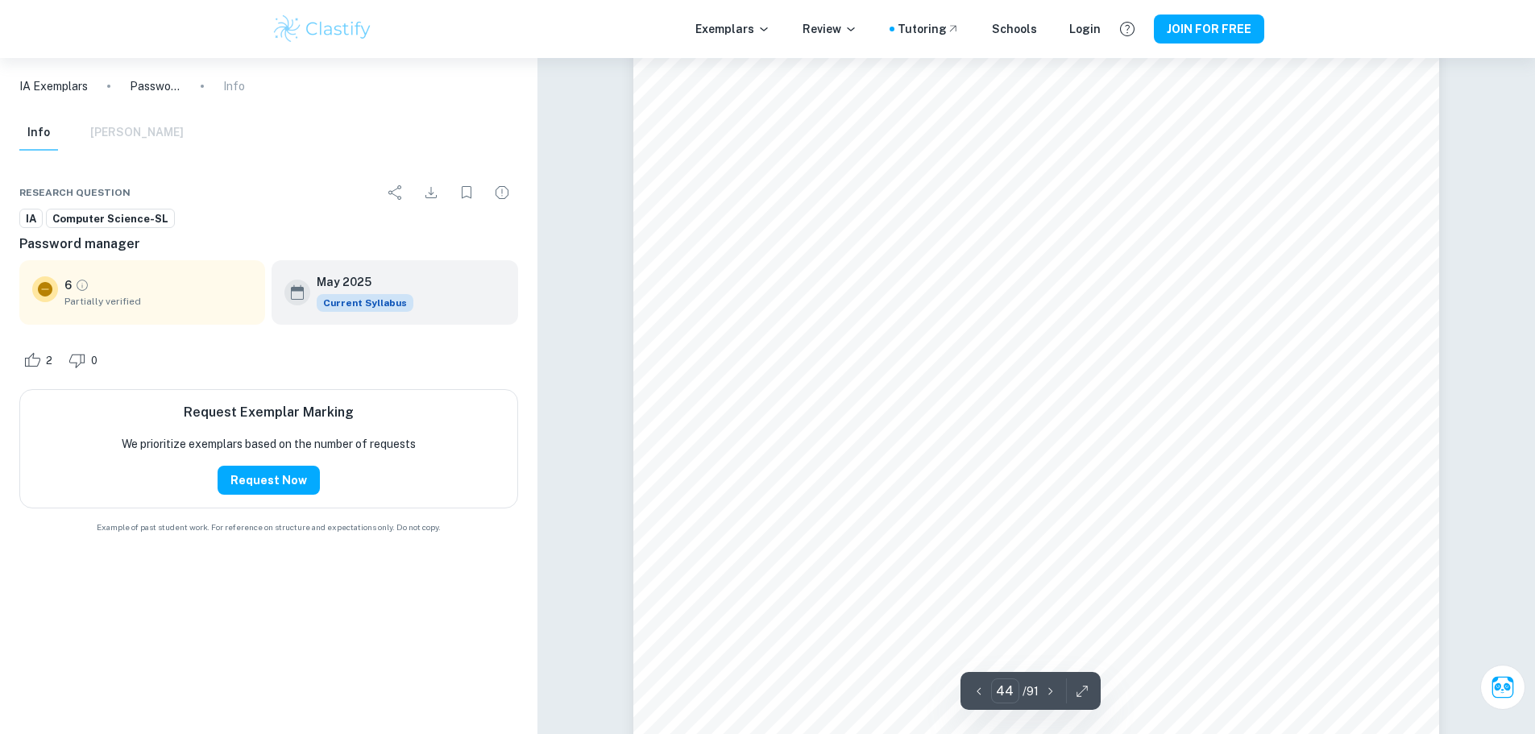
scroll to position [46310, 0]
